Goal: Task Accomplishment & Management: Manage account settings

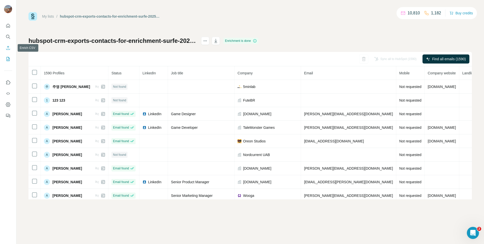
click at [7, 46] on icon "Enrich CSV" at bounding box center [8, 47] width 5 height 5
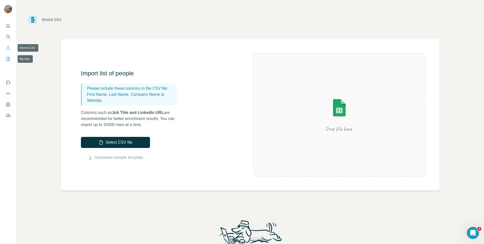
click at [8, 56] on icon "My lists" at bounding box center [8, 58] width 5 height 5
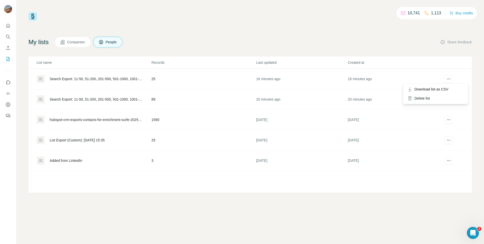
click at [453, 78] on div at bounding box center [448, 79] width 18 height 8
click at [427, 100] on div "Delete list" at bounding box center [435, 98] width 63 height 9
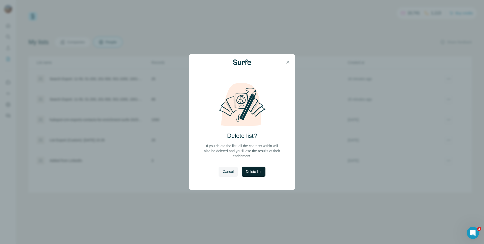
click at [253, 170] on span "Delete list" at bounding box center [253, 171] width 15 height 5
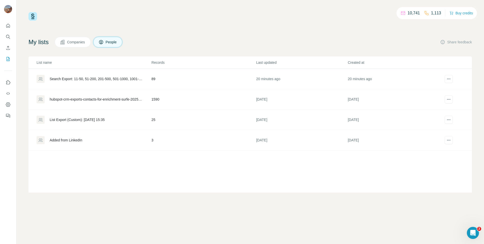
click at [102, 81] on div "Search Export: 11-50, 51-200, 201-500, 501-1000, 1001-5000, 5001-10,000, 10,000…" at bounding box center [96, 78] width 93 height 5
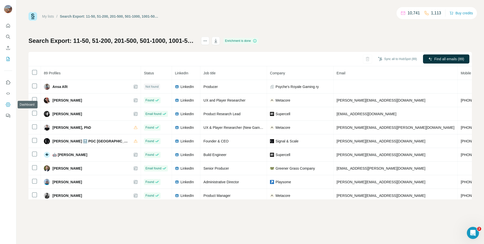
click at [11, 104] on button "Dashboard" at bounding box center [8, 104] width 8 height 9
